Goal: Task Accomplishment & Management: Manage account settings

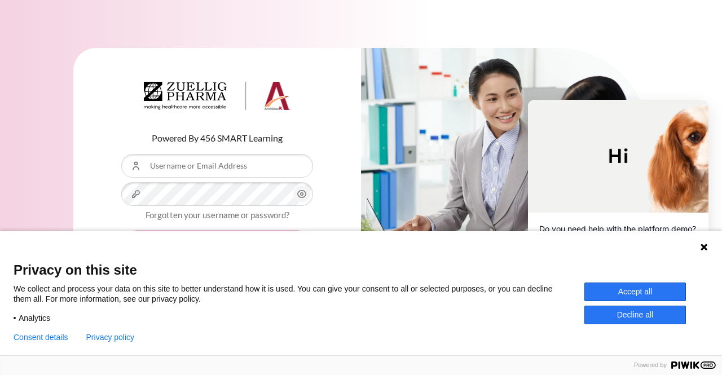
click at [705, 246] on icon at bounding box center [704, 247] width 7 height 7
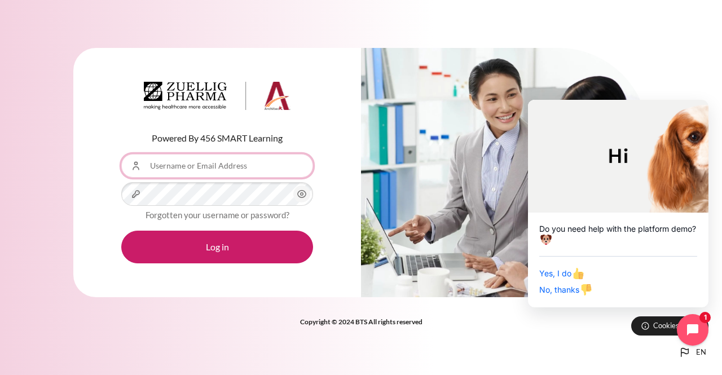
click at [227, 166] on input "Username or Email Address" at bounding box center [217, 166] width 192 height 24
type input "[EMAIL_ADDRESS][DOMAIN_NAME]"
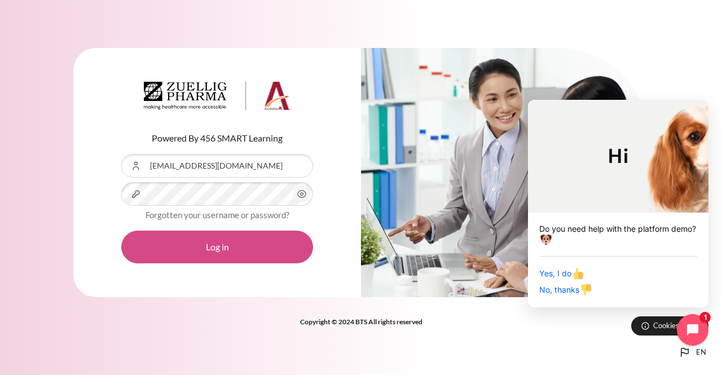
click at [199, 246] on button "Log in" at bounding box center [217, 247] width 192 height 33
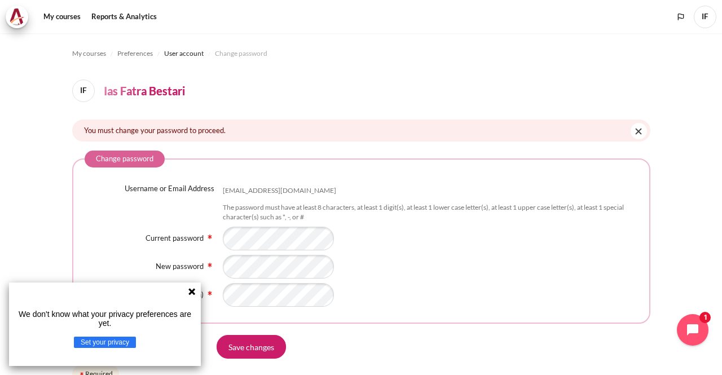
click at [190, 293] on icon at bounding box center [192, 291] width 7 height 7
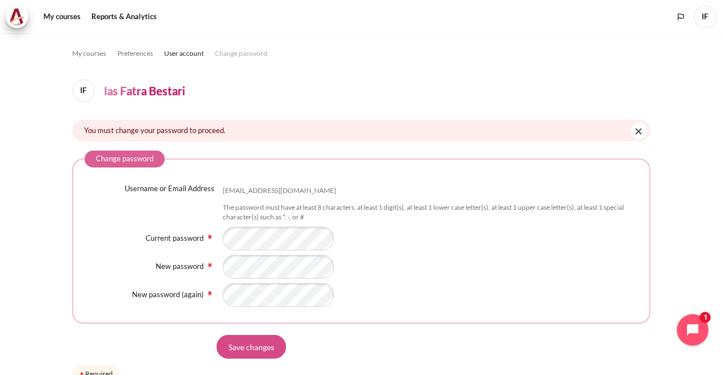
click at [252, 349] on input "Save changes" at bounding box center [251, 347] width 69 height 24
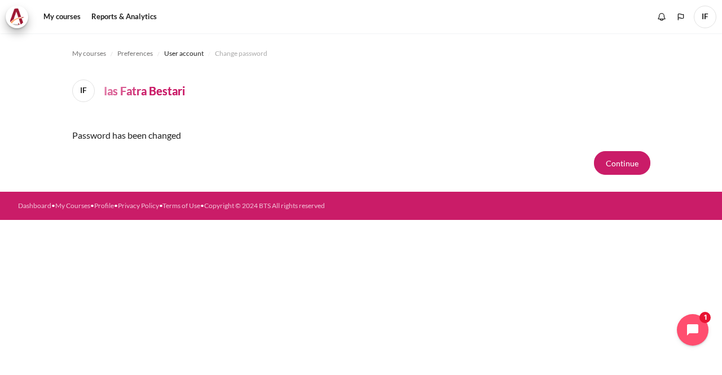
click at [596, 181] on div "My courses Preferences User account Change password IF Ias Fatra Bestari Passwo…" at bounding box center [361, 112] width 578 height 159
click at [621, 161] on button "Continue" at bounding box center [622, 163] width 56 height 24
